Goal: Task Accomplishment & Management: Use online tool/utility

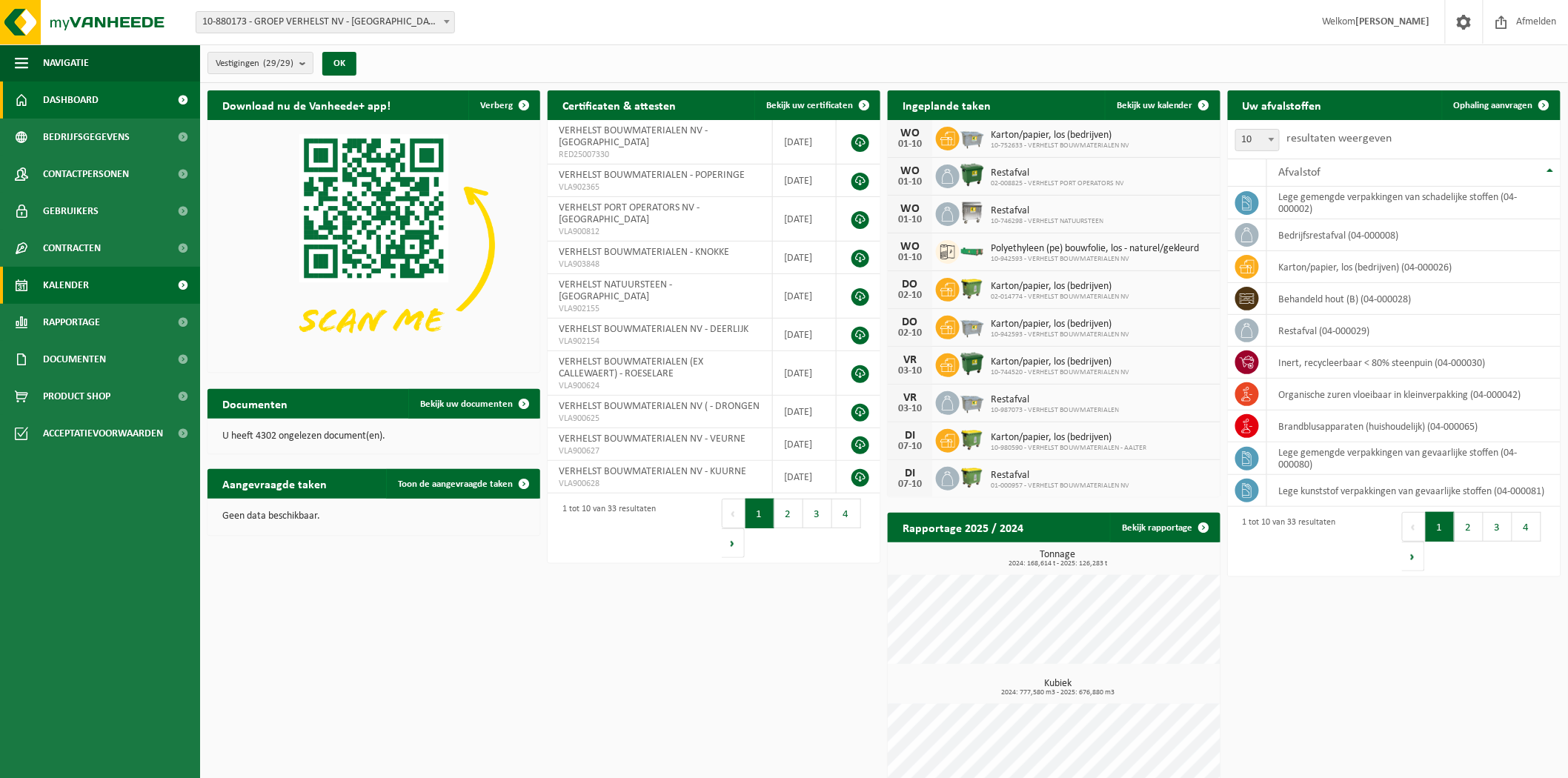
click at [91, 292] on link "Kalender" at bounding box center [100, 285] width 200 height 37
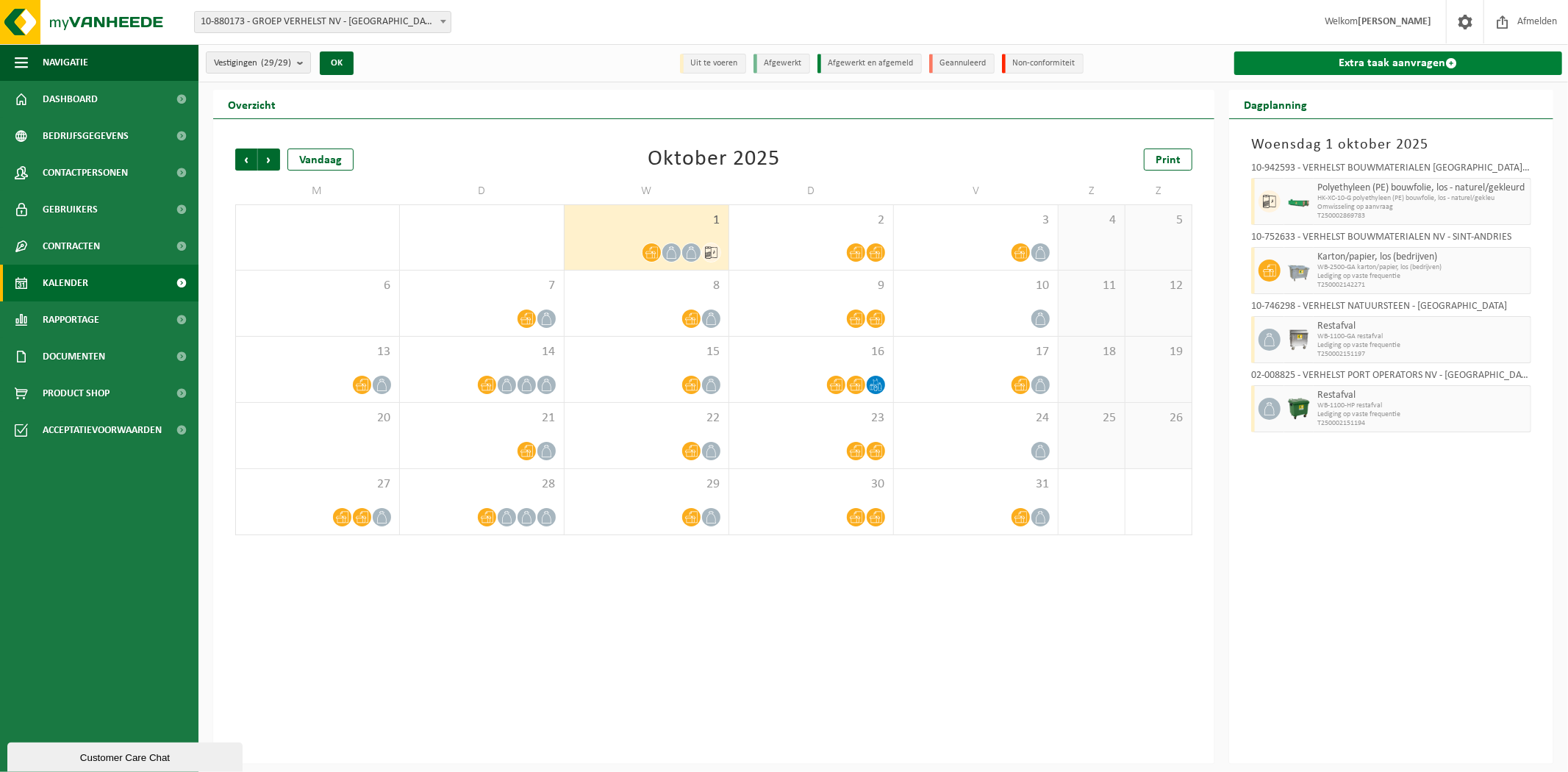
click at [1348, 64] on link "Extra taak aanvragen" at bounding box center [1398, 64] width 327 height 24
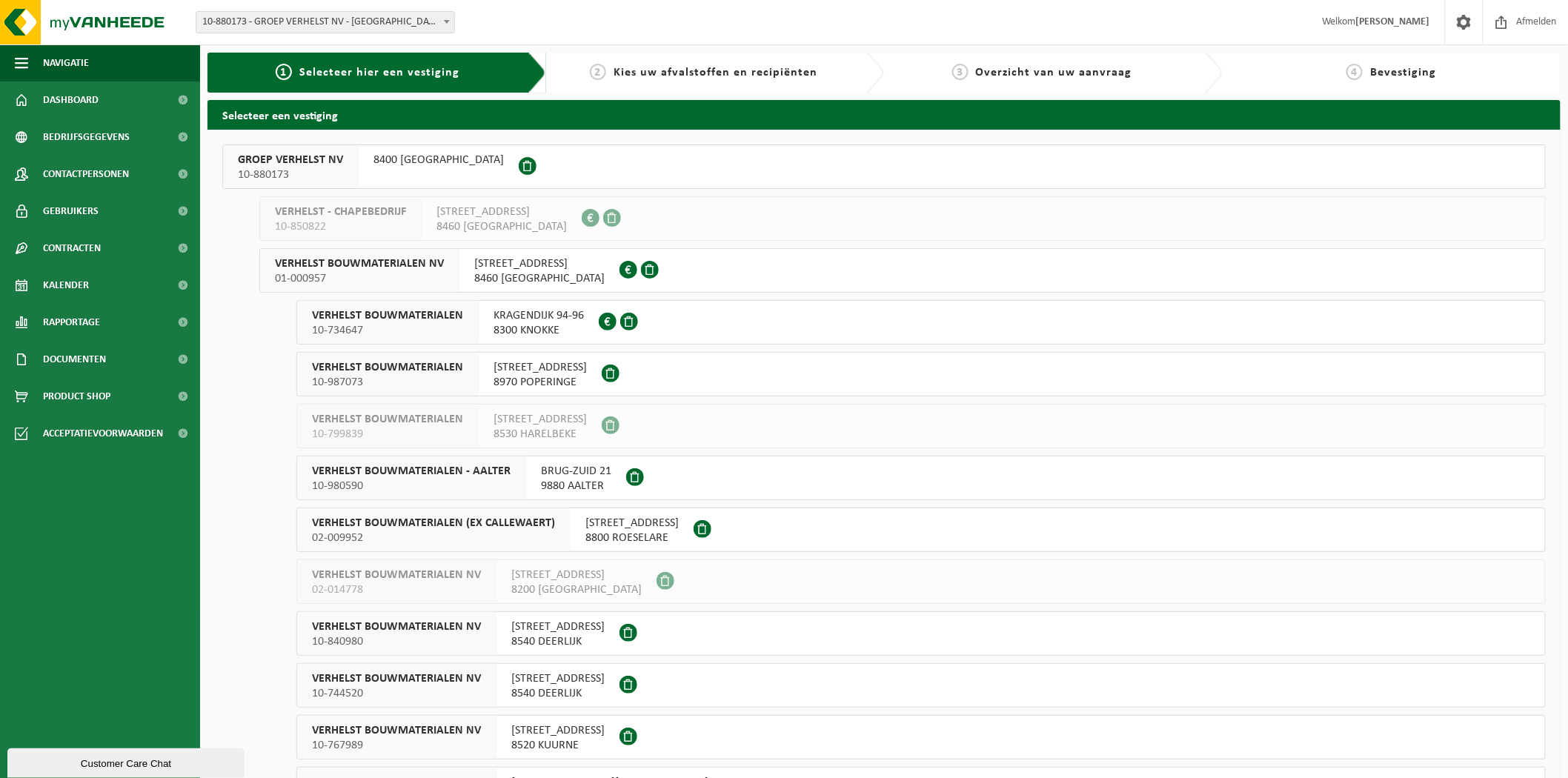
click at [709, 316] on button "VERHELST BOUWMATERIALEN 10-734647 KRAGENDIJK 94-96 8300 KNOKKE" at bounding box center [921, 322] width 1249 height 45
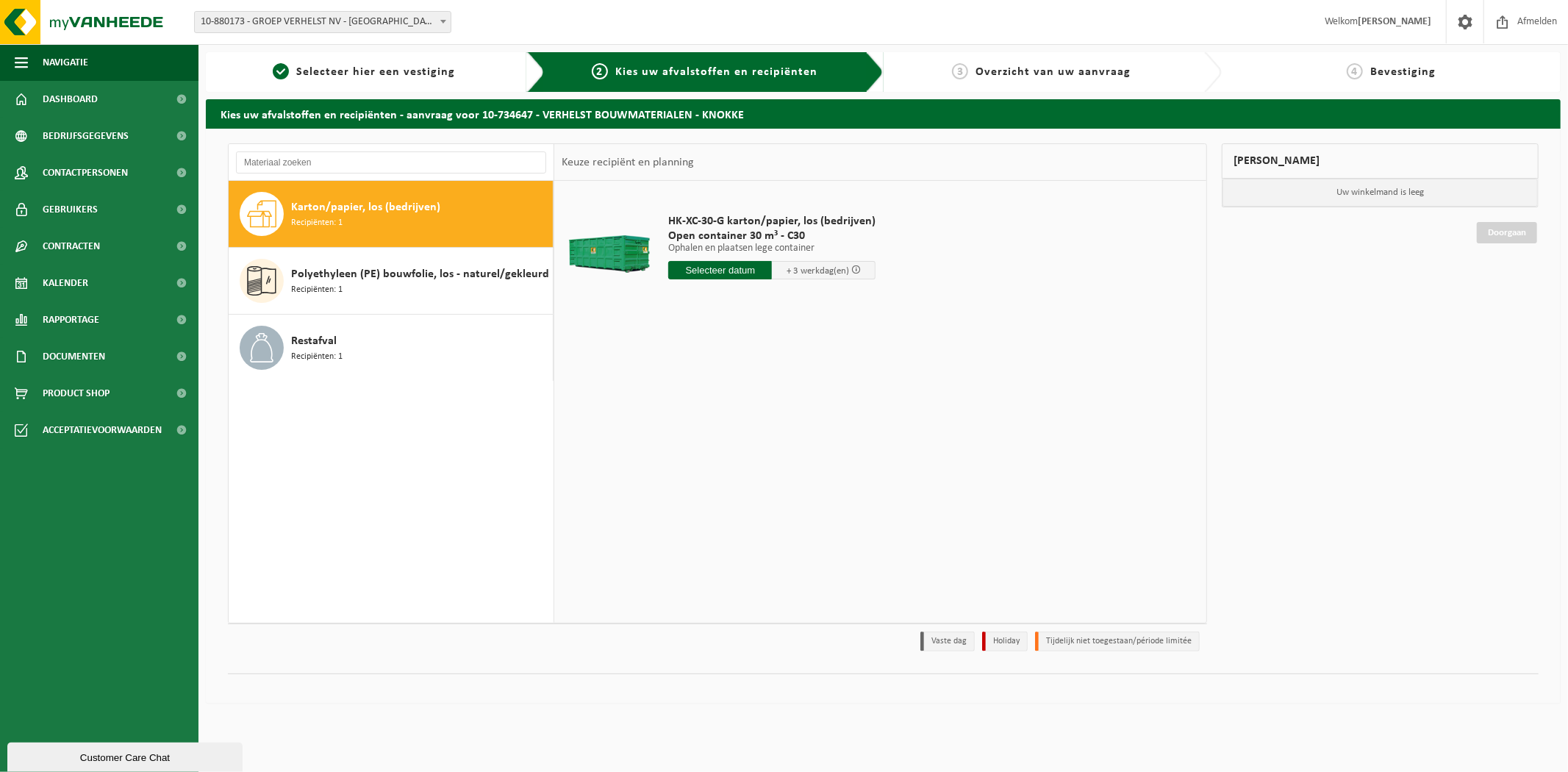
click at [707, 268] on input "text" at bounding box center [720, 270] width 103 height 18
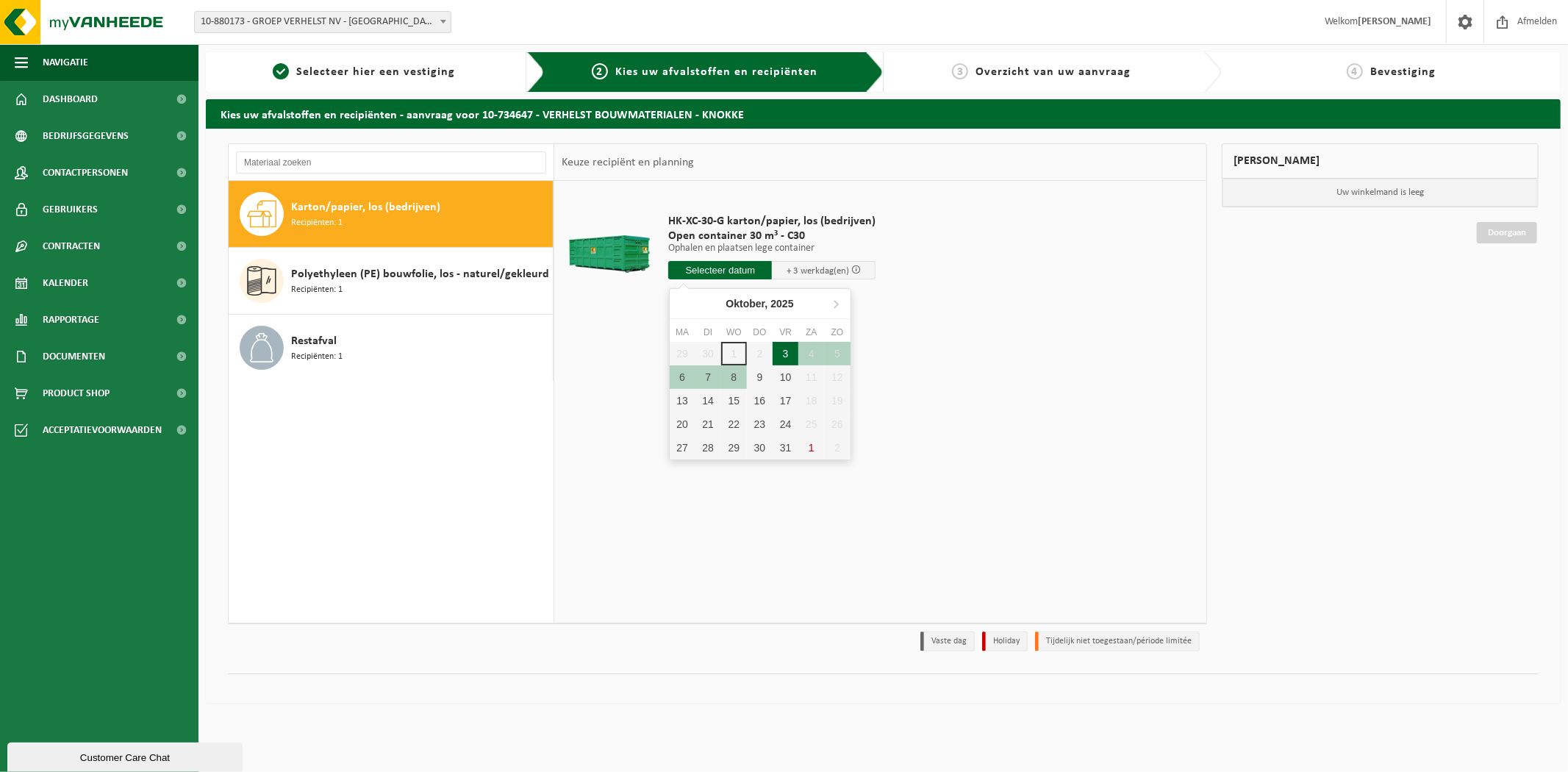
click at [780, 353] on div "3" at bounding box center [785, 354] width 25 height 24
type input "Van 2025-10-03"
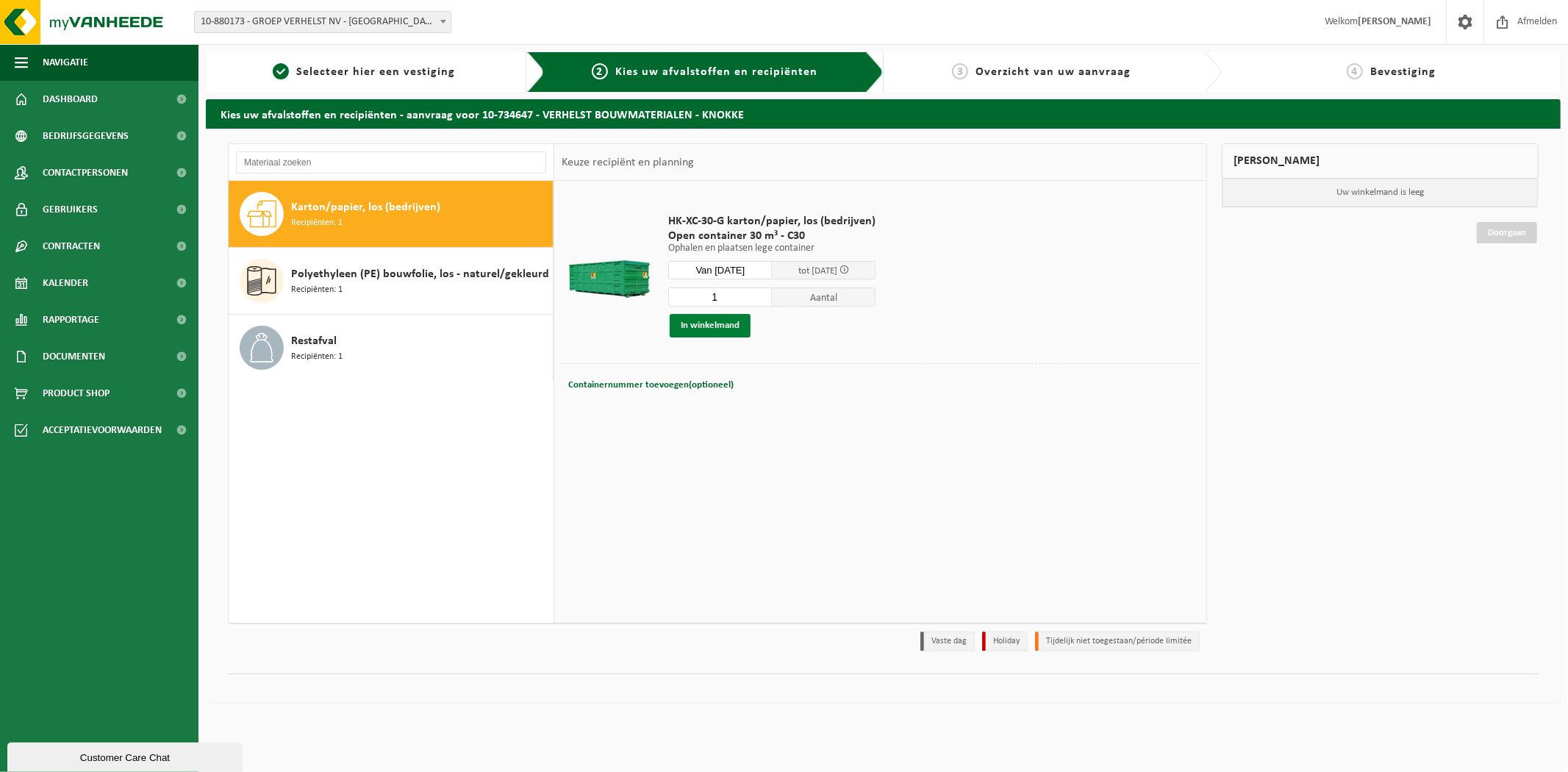
click at [706, 326] on button "In winkelmand" at bounding box center [709, 326] width 81 height 24
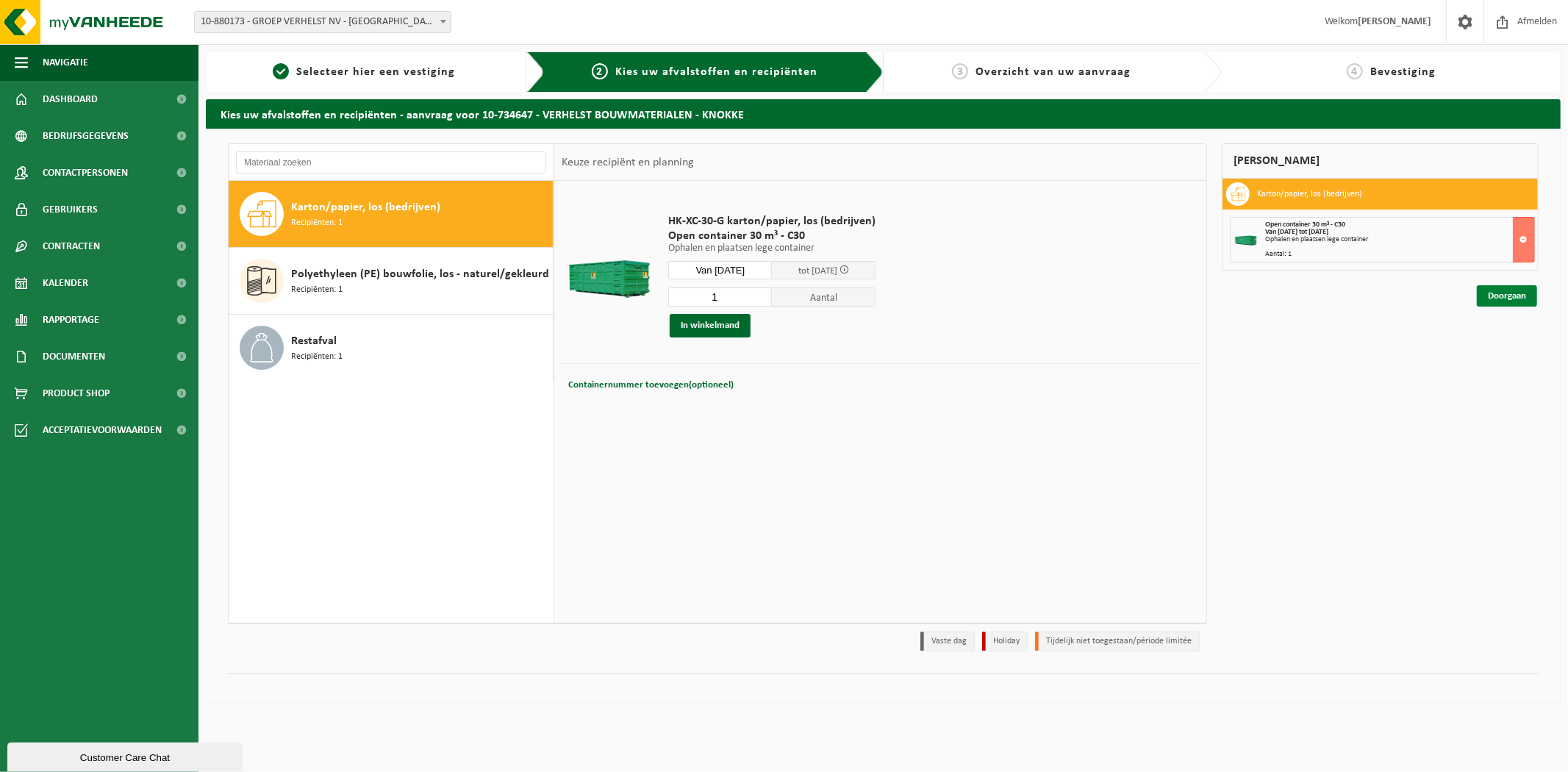
click at [1493, 299] on link "Doorgaan" at bounding box center [1506, 296] width 60 height 22
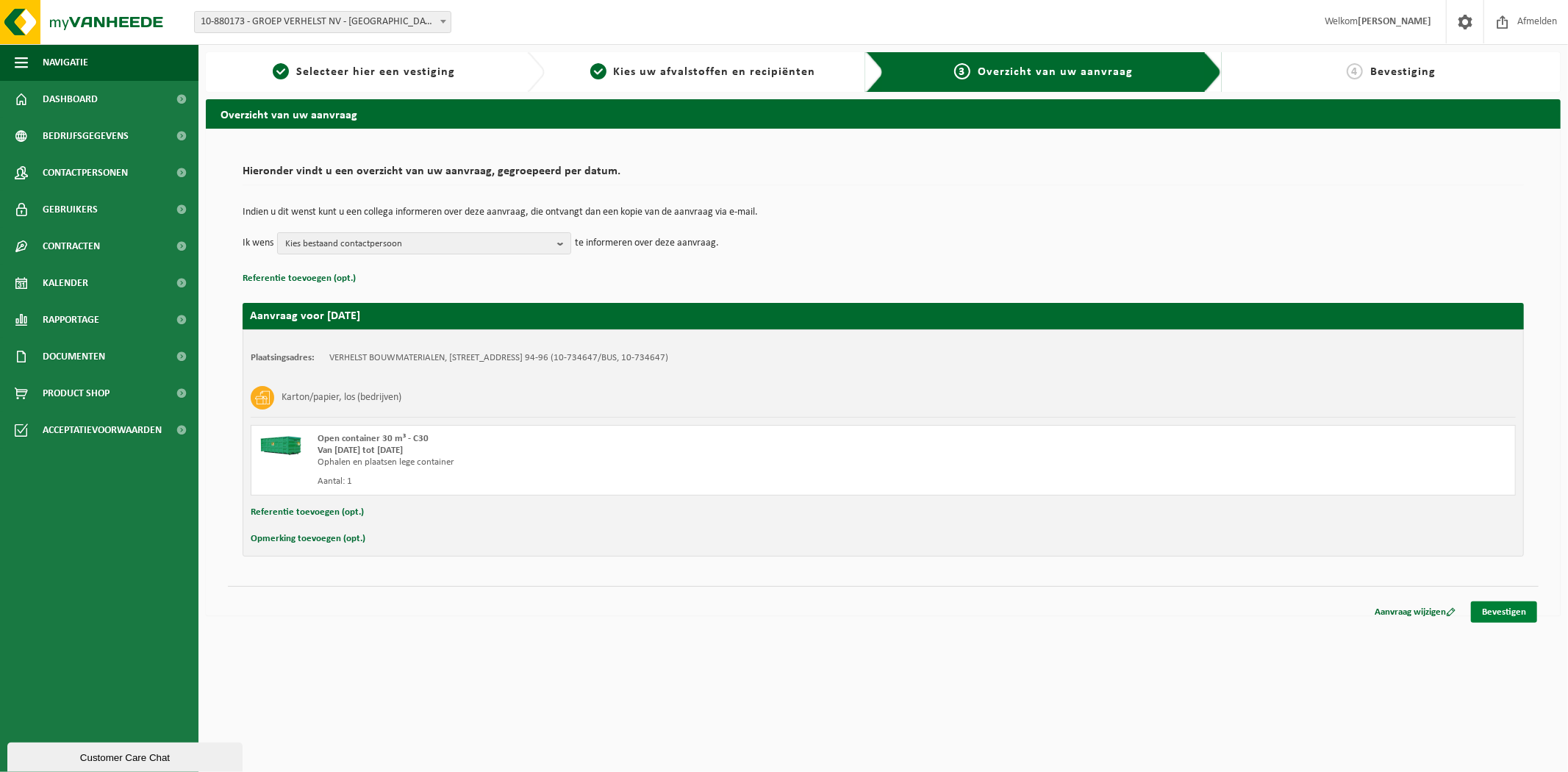
click at [1508, 601] on link "Bevestigen" at bounding box center [1504, 612] width 66 height 22
